Goal: Information Seeking & Learning: Learn about a topic

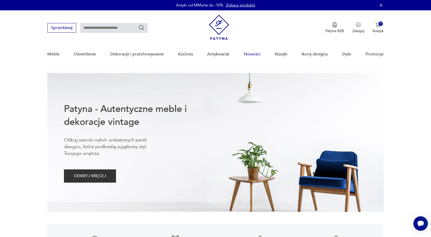
click at [248, 52] on link "Nowości" at bounding box center [252, 54] width 17 height 20
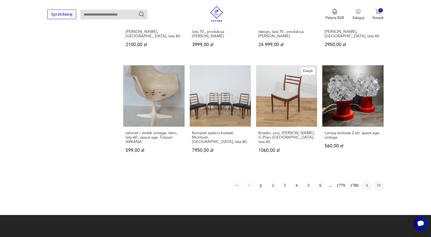
scroll to position [411, 0]
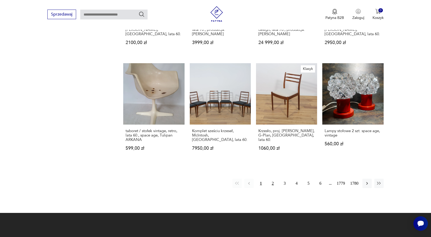
click at [273, 181] on button "2" at bounding box center [272, 182] width 9 height 9
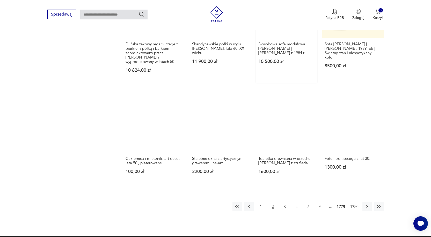
scroll to position [455, 0]
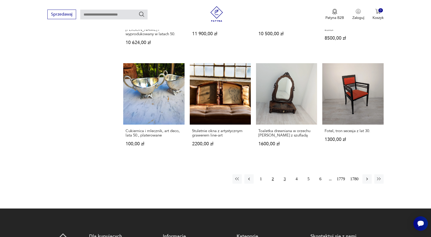
click at [284, 176] on button "3" at bounding box center [284, 178] width 9 height 9
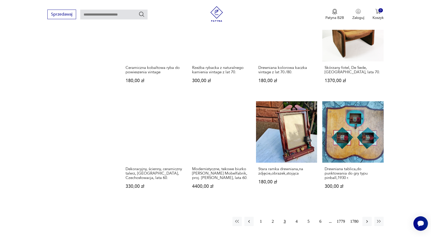
scroll to position [455, 0]
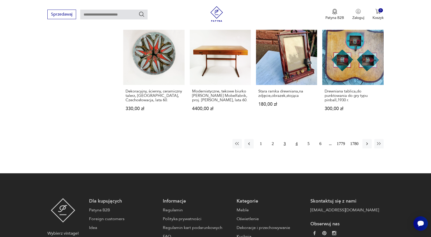
click at [296, 142] on button "4" at bounding box center [296, 143] width 9 height 9
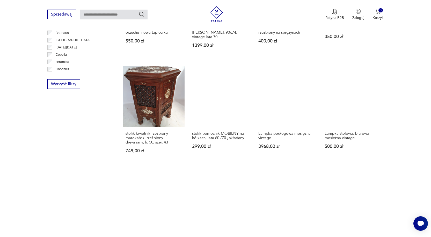
scroll to position [377, 0]
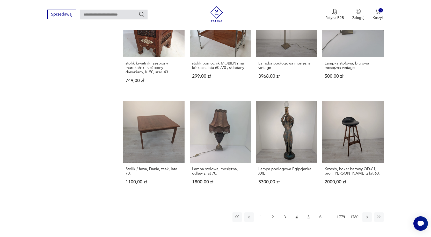
click at [309, 215] on button "5" at bounding box center [308, 216] width 9 height 9
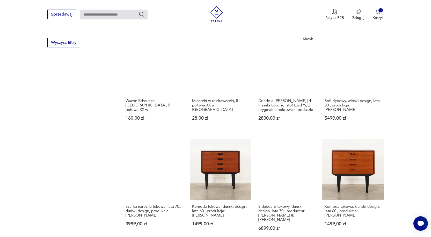
scroll to position [403, 0]
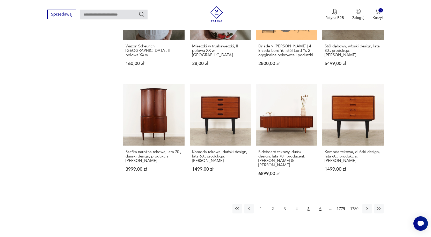
click at [320, 204] on button "6" at bounding box center [320, 208] width 9 height 9
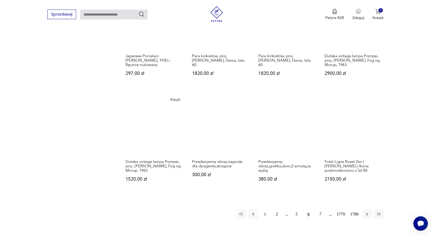
scroll to position [429, 0]
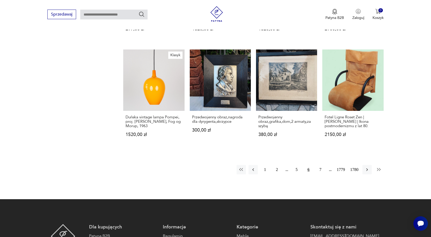
click at [380, 169] on icon "button" at bounding box center [379, 169] width 4 height 3
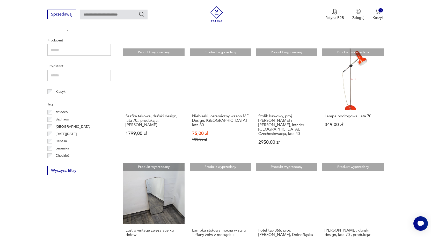
scroll to position [170, 0]
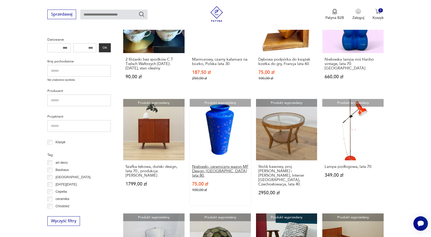
click at [237, 167] on h3 "Niebieski, ceramiczny wazon MF Design, [GEOGRAPHIC_DATA] lata 80." at bounding box center [220, 170] width 56 height 13
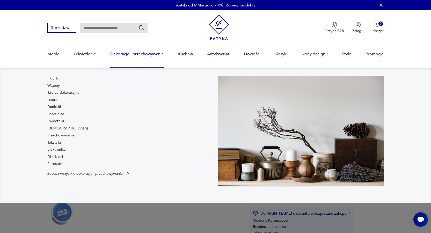
click at [140, 53] on link "Dekoracje i przechowywanie" at bounding box center [137, 54] width 54 height 20
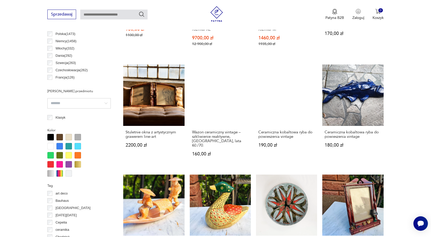
scroll to position [284, 0]
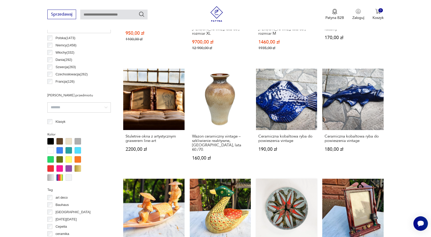
click at [282, 203] on link "Dekoracyjny, ścienny, ceramiczny talerz, Kravsko, Czechosłowacja, lata 60. 330,…" at bounding box center [286, 226] width 61 height 97
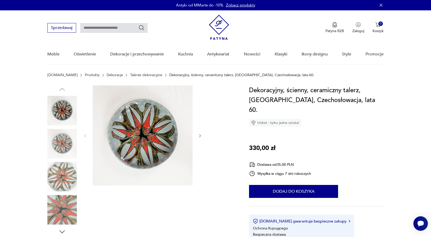
click at [200, 134] on icon "button" at bounding box center [200, 135] width 4 height 4
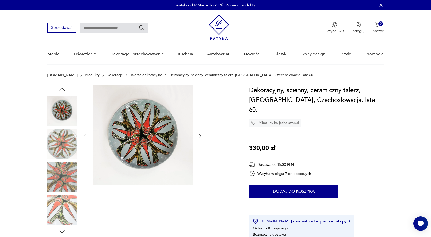
click at [141, 148] on img at bounding box center [143, 135] width 100 height 100
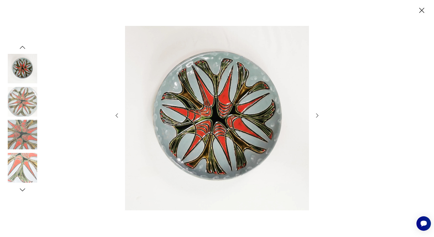
click at [317, 115] on icon "button" at bounding box center [317, 115] width 6 height 6
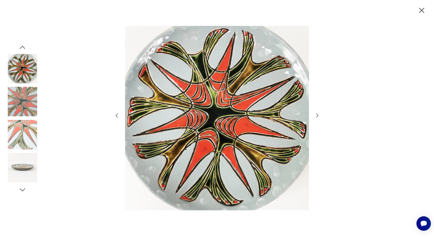
click at [423, 11] on icon "button" at bounding box center [422, 10] width 9 height 9
